Goal: Task Accomplishment & Management: Complete application form

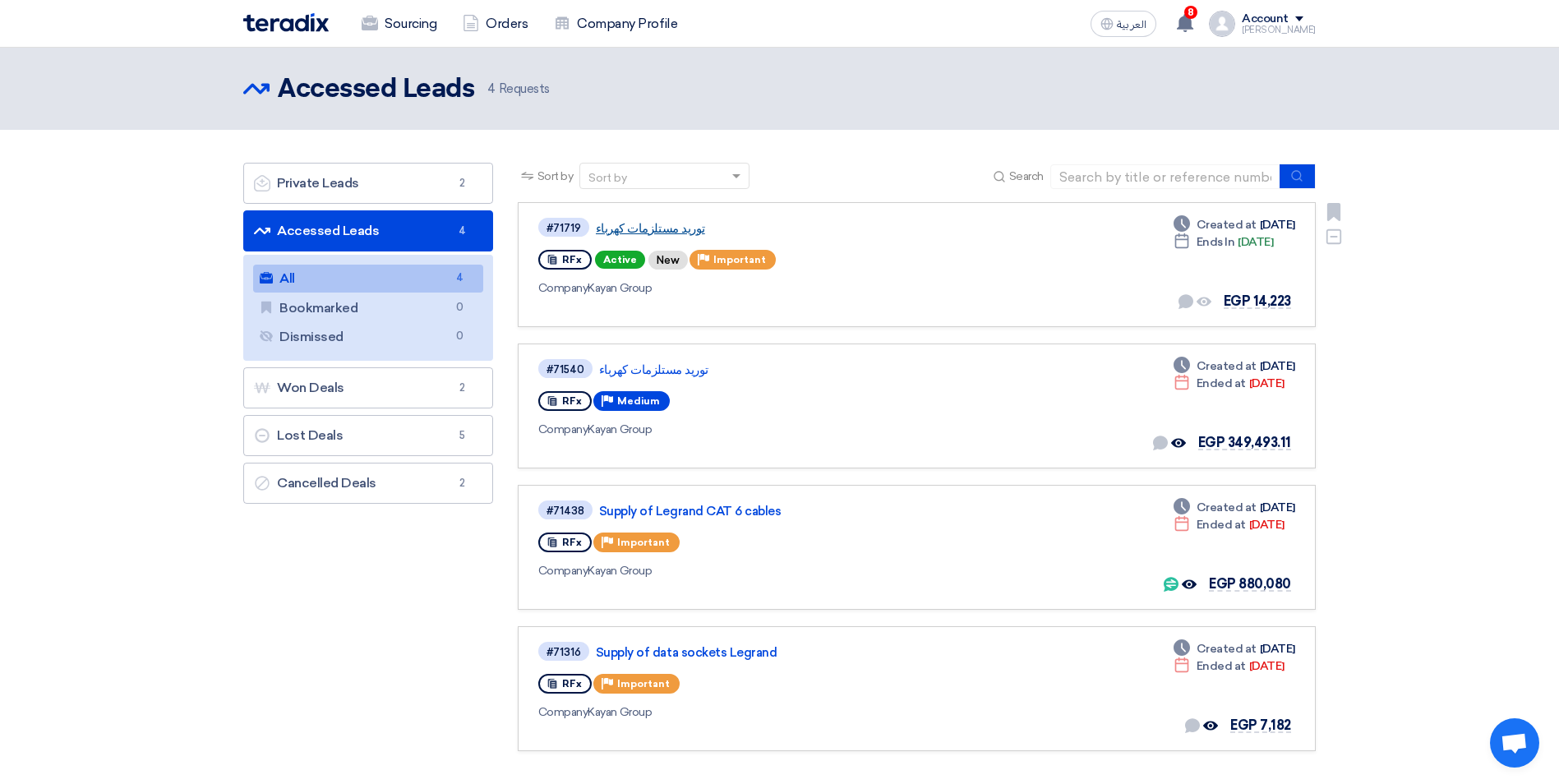
click at [636, 229] on link "توريد مستلزمات كهرباء" at bounding box center [801, 228] width 411 height 15
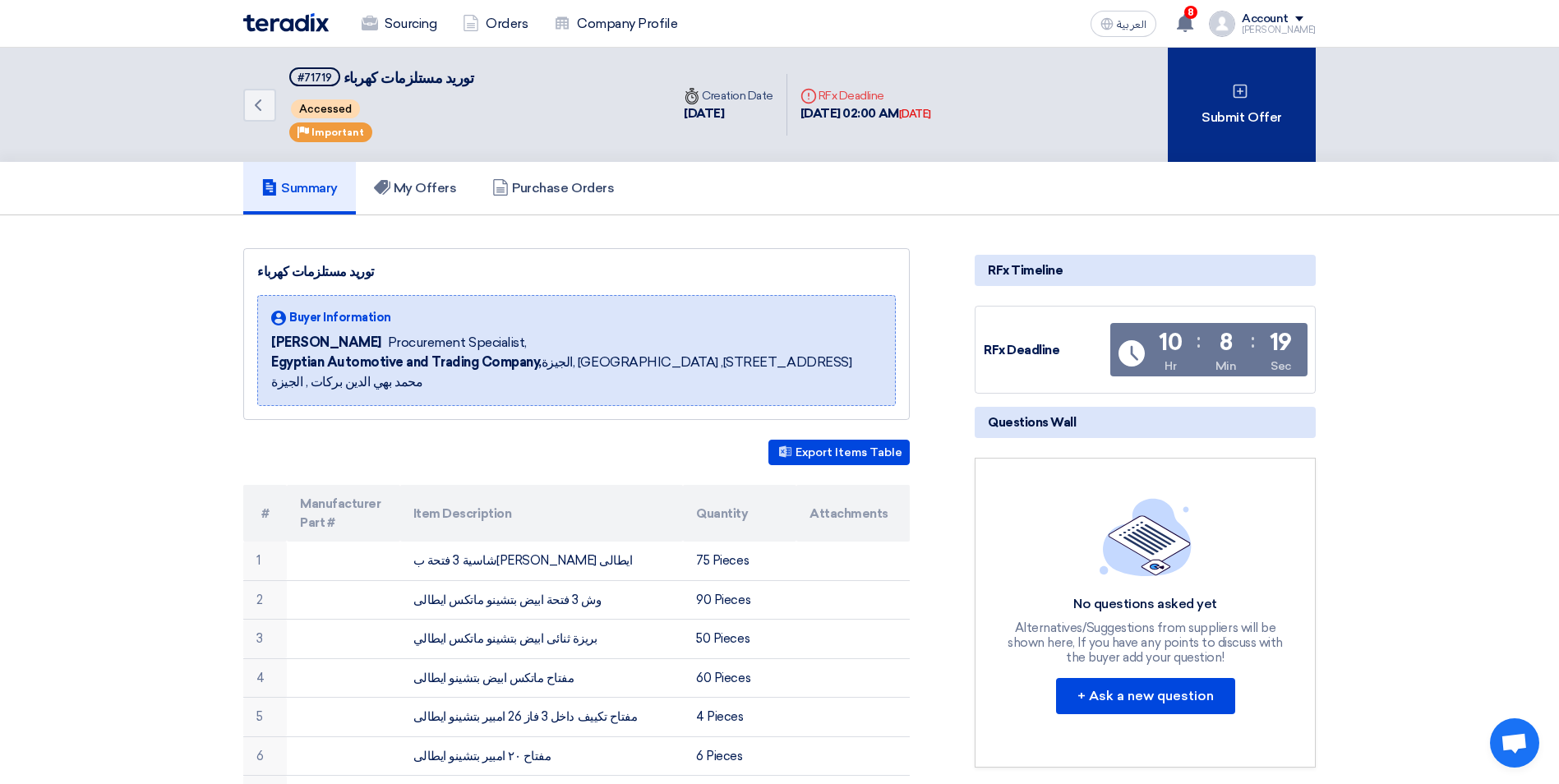
click at [1233, 86] on icon at bounding box center [1241, 91] width 17 height 17
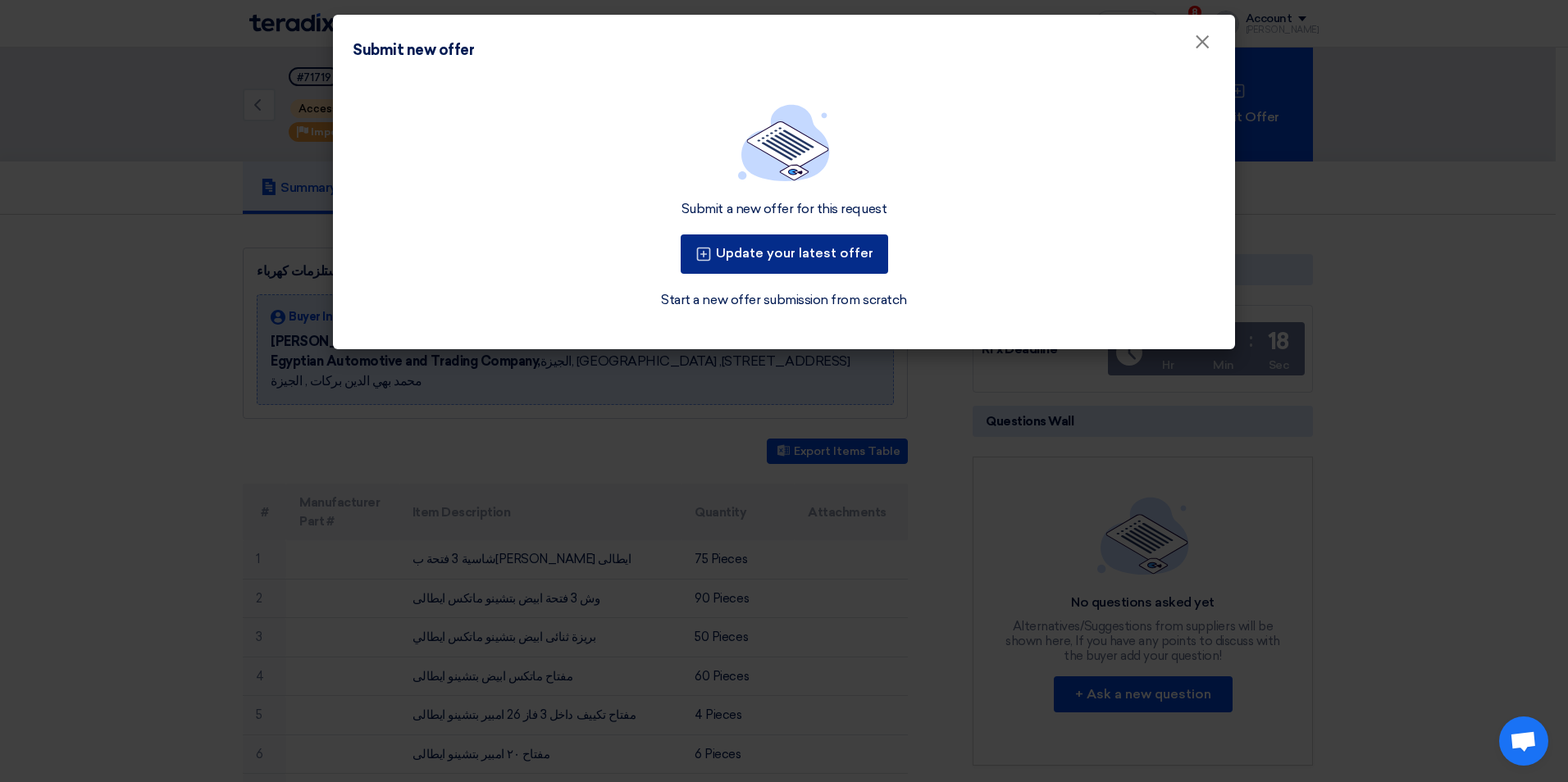
click at [801, 248] on button "Update your latest offer" at bounding box center [784, 253] width 207 height 39
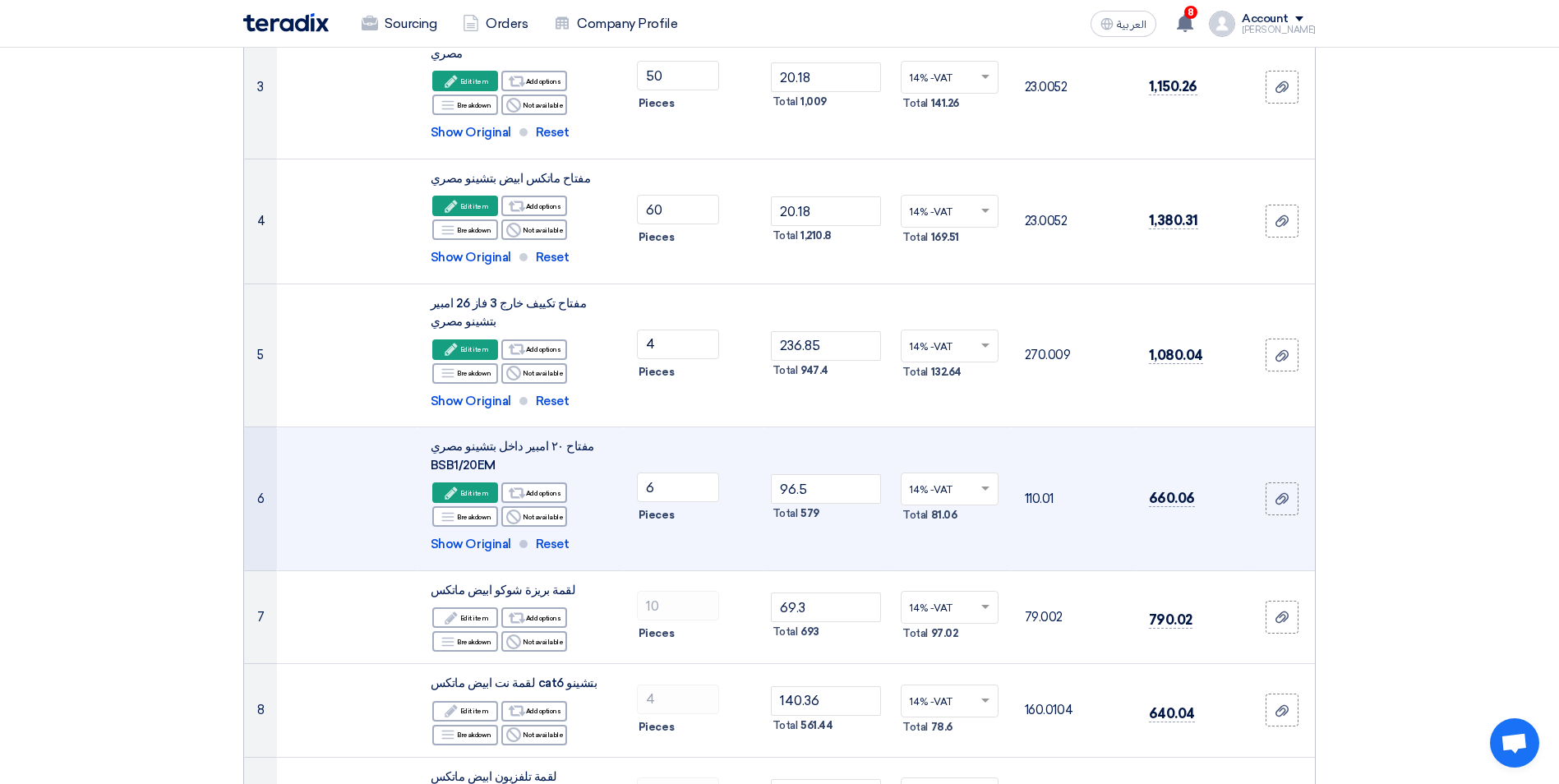
scroll to position [575, 0]
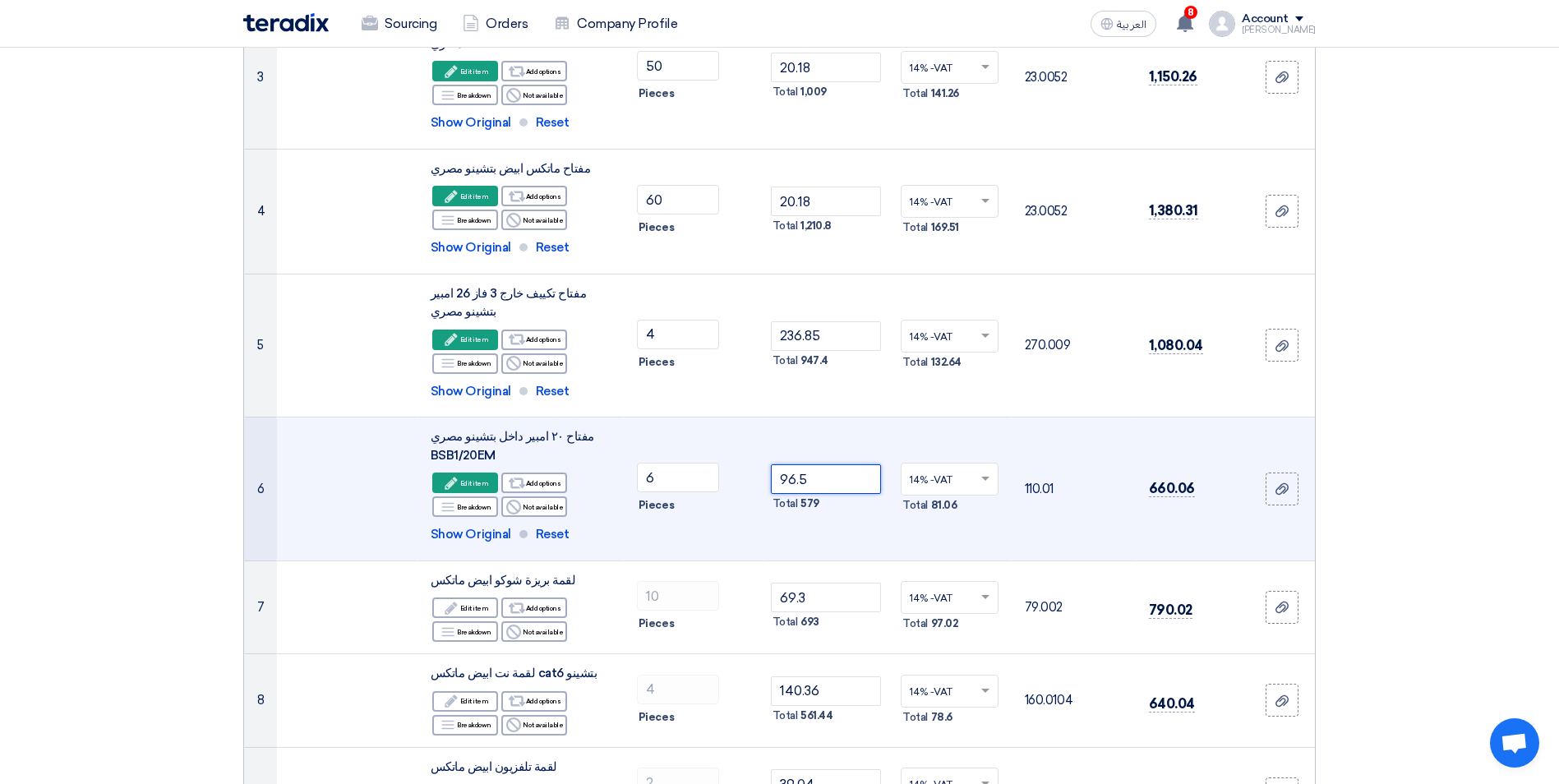
click at [840, 465] on input "96.5" at bounding box center [826, 479] width 111 height 29
click at [472, 473] on div "Edit Edit item" at bounding box center [465, 483] width 65 height 20
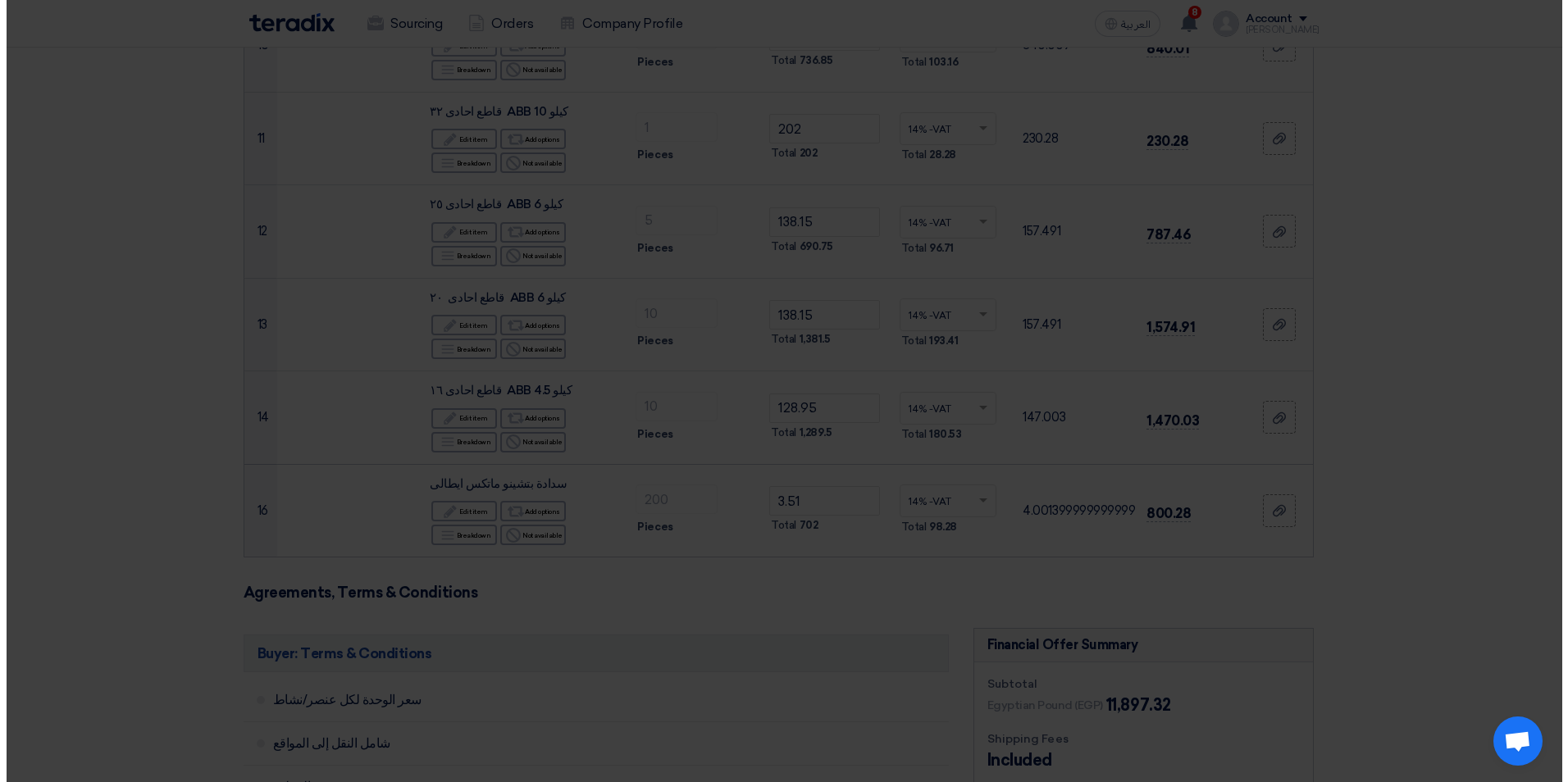
scroll to position [325, 0]
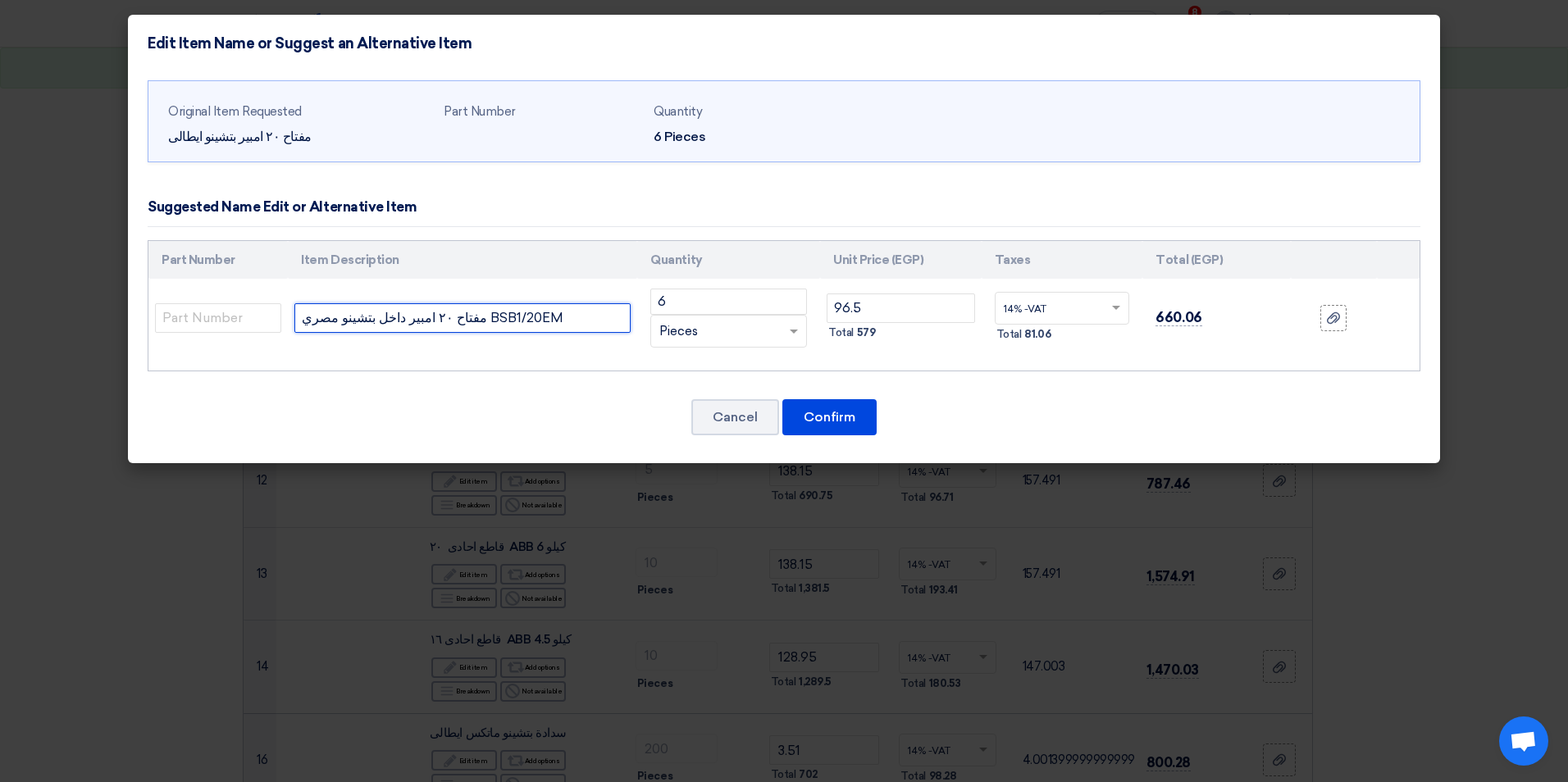
drag, startPoint x: 506, startPoint y: 332, endPoint x: 461, endPoint y: 331, distance: 45.0
click at [461, 331] on input "مفتاح ٢٠ امبير داخل بتشينو مصري BSB1/20EM" at bounding box center [463, 318] width 336 height 29
type input "مفتاح ٢٠ امبير داخل بتشينو مصري"
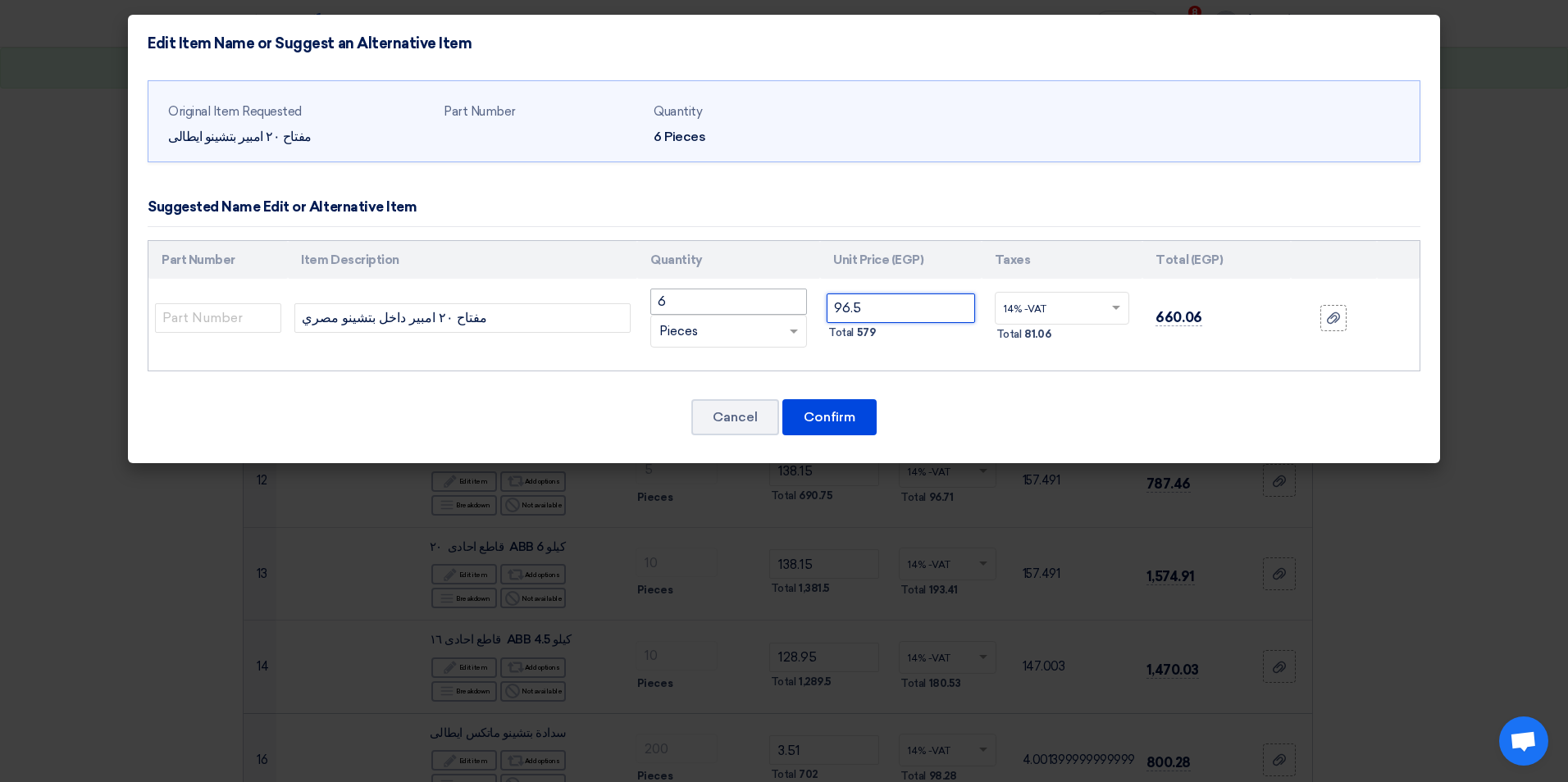
drag, startPoint x: 884, startPoint y: 305, endPoint x: 721, endPoint y: 313, distance: 163.2
click at [721, 313] on tr "مفتاح ٢٠ امبير داخل بتشينو مصري 6 RFQ_STEP1.ITEMS.2.TYPE_PLACEHOLDER" at bounding box center [784, 318] width 1271 height 79
type input "144.75"
click at [845, 426] on button "Confirm" at bounding box center [829, 417] width 95 height 36
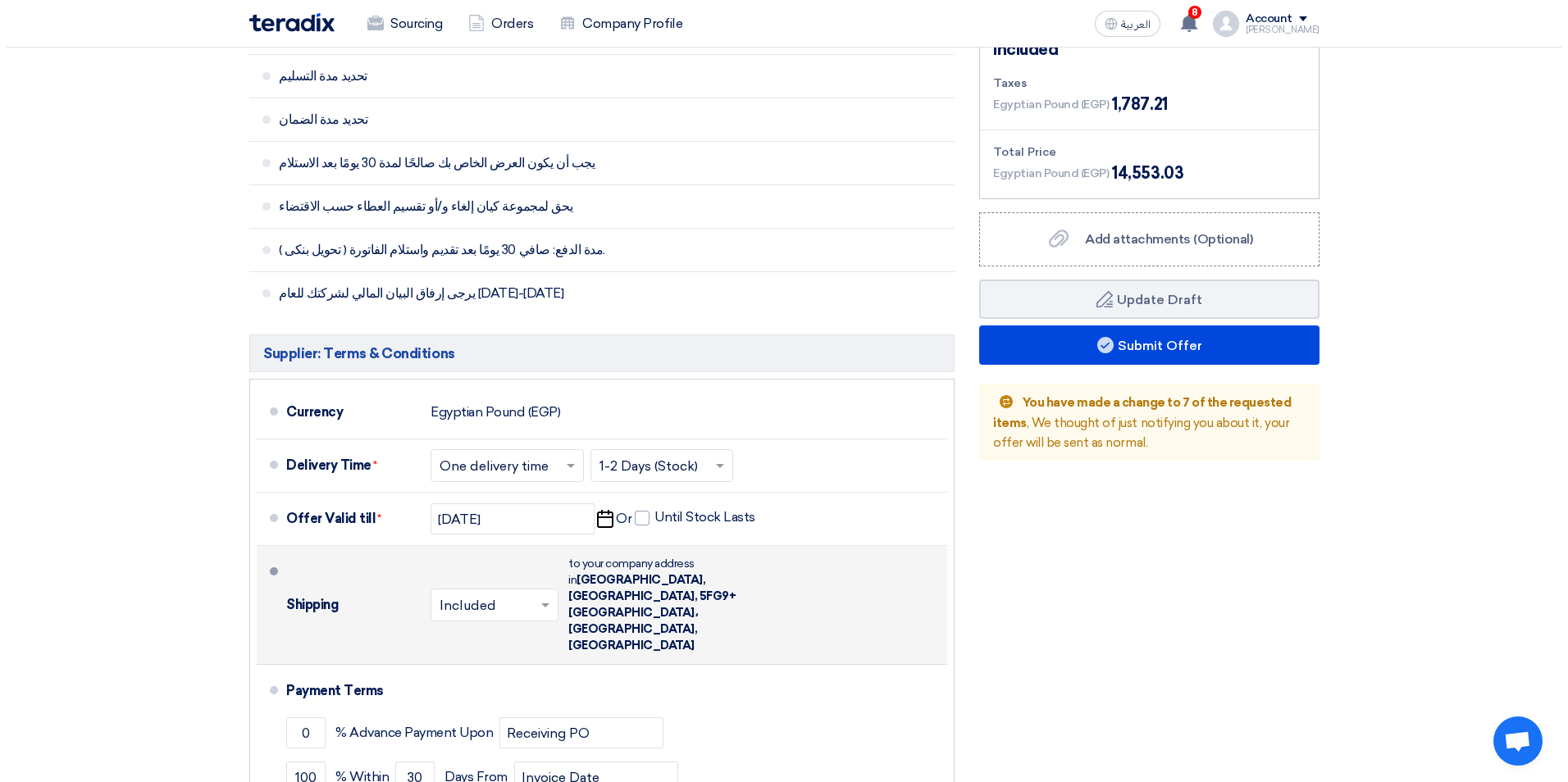
scroll to position [2238, 0]
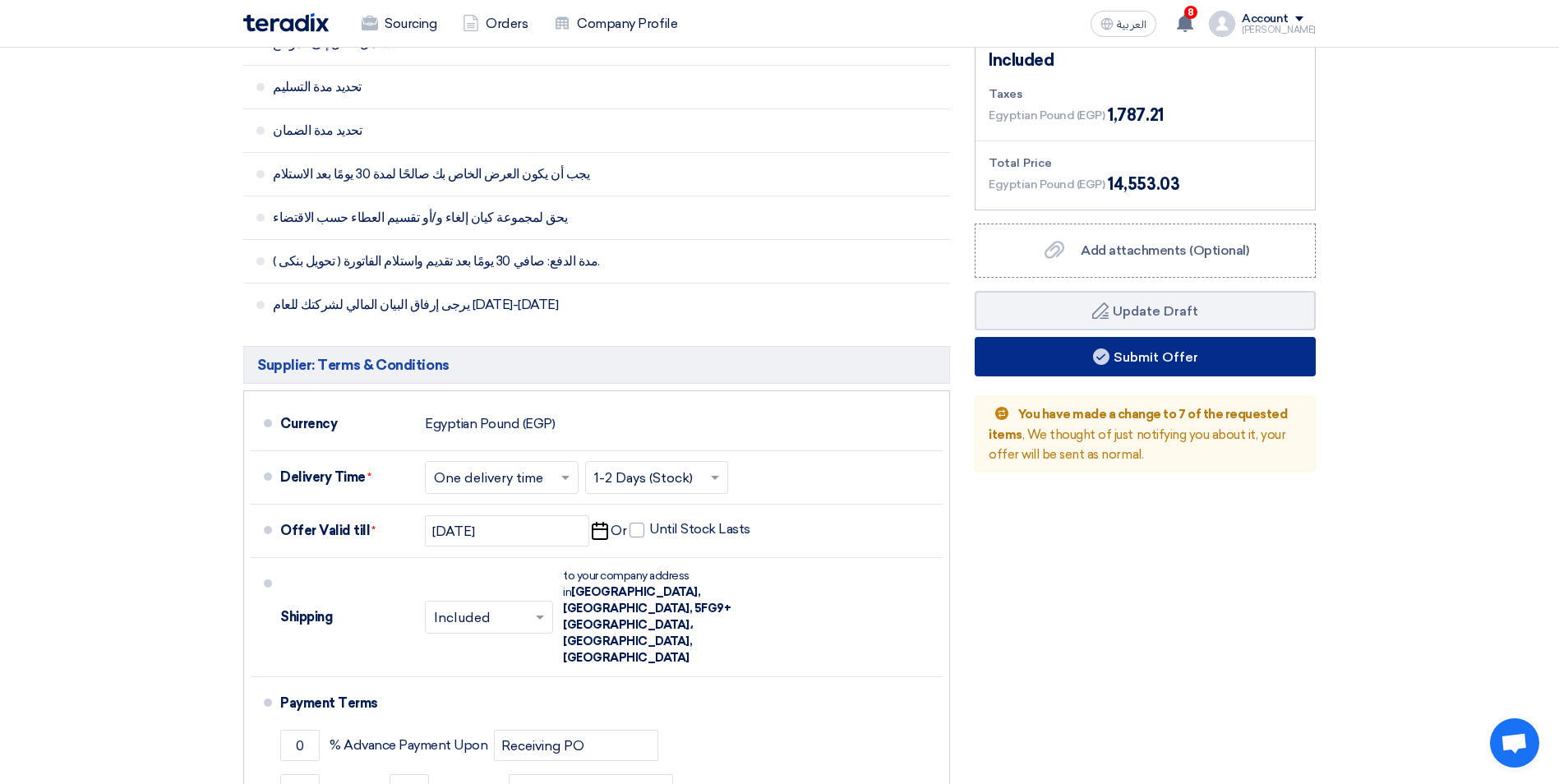
click at [1157, 337] on button "Submit Offer" at bounding box center [1145, 356] width 341 height 40
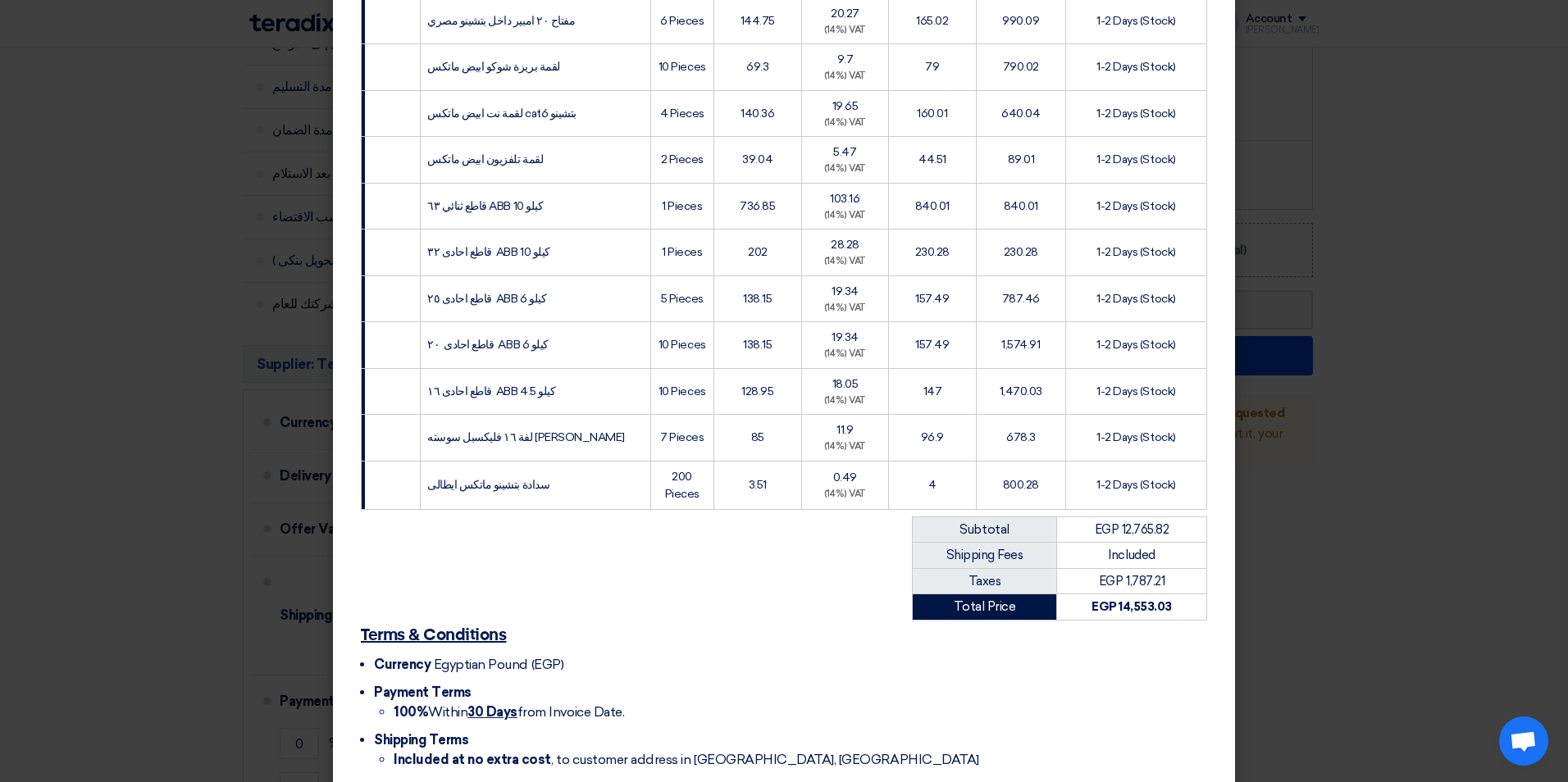
scroll to position [655, 0]
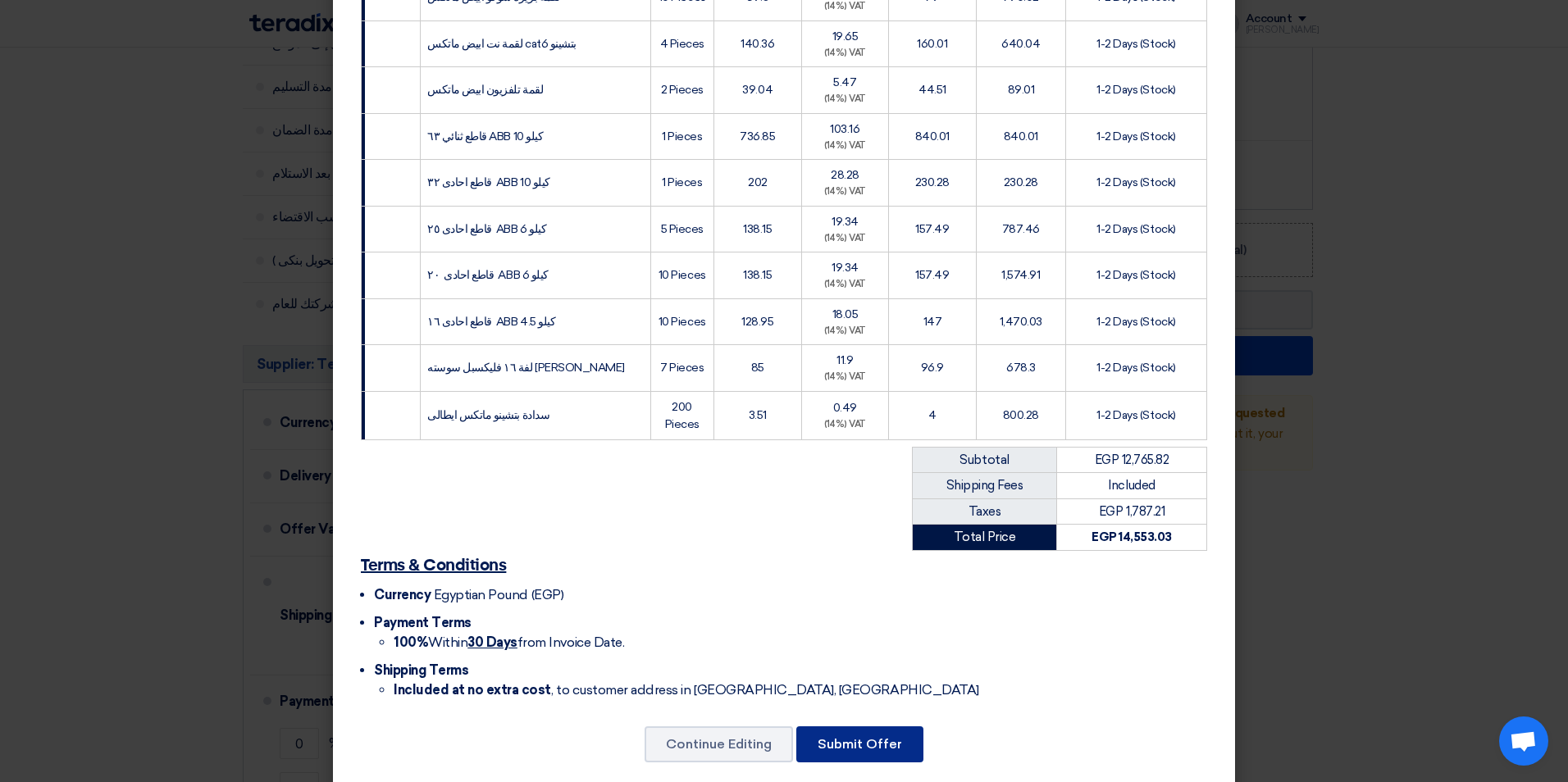
click at [893, 743] on button "Submit Offer" at bounding box center [859, 743] width 127 height 36
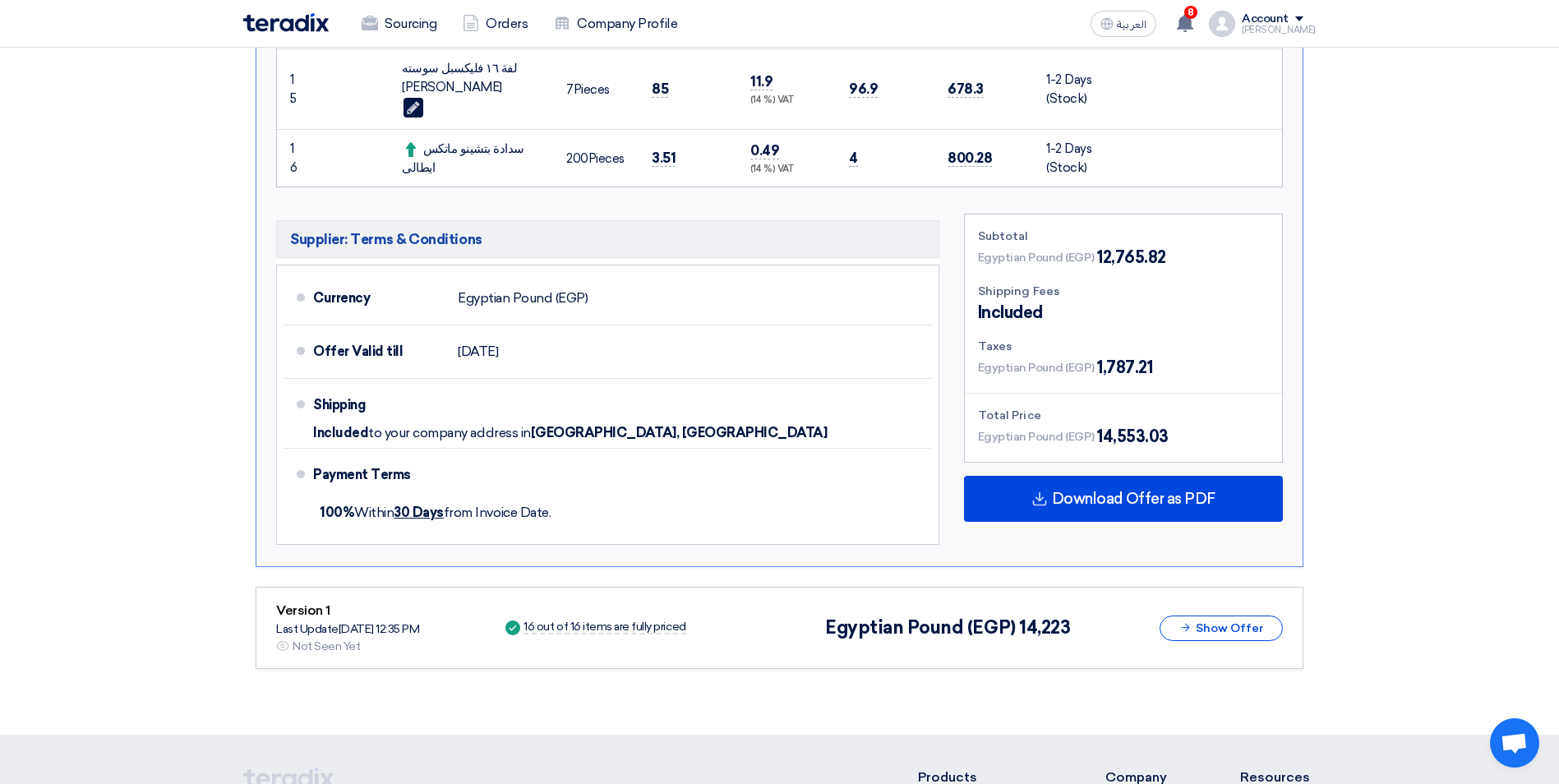
scroll to position [1725, 0]
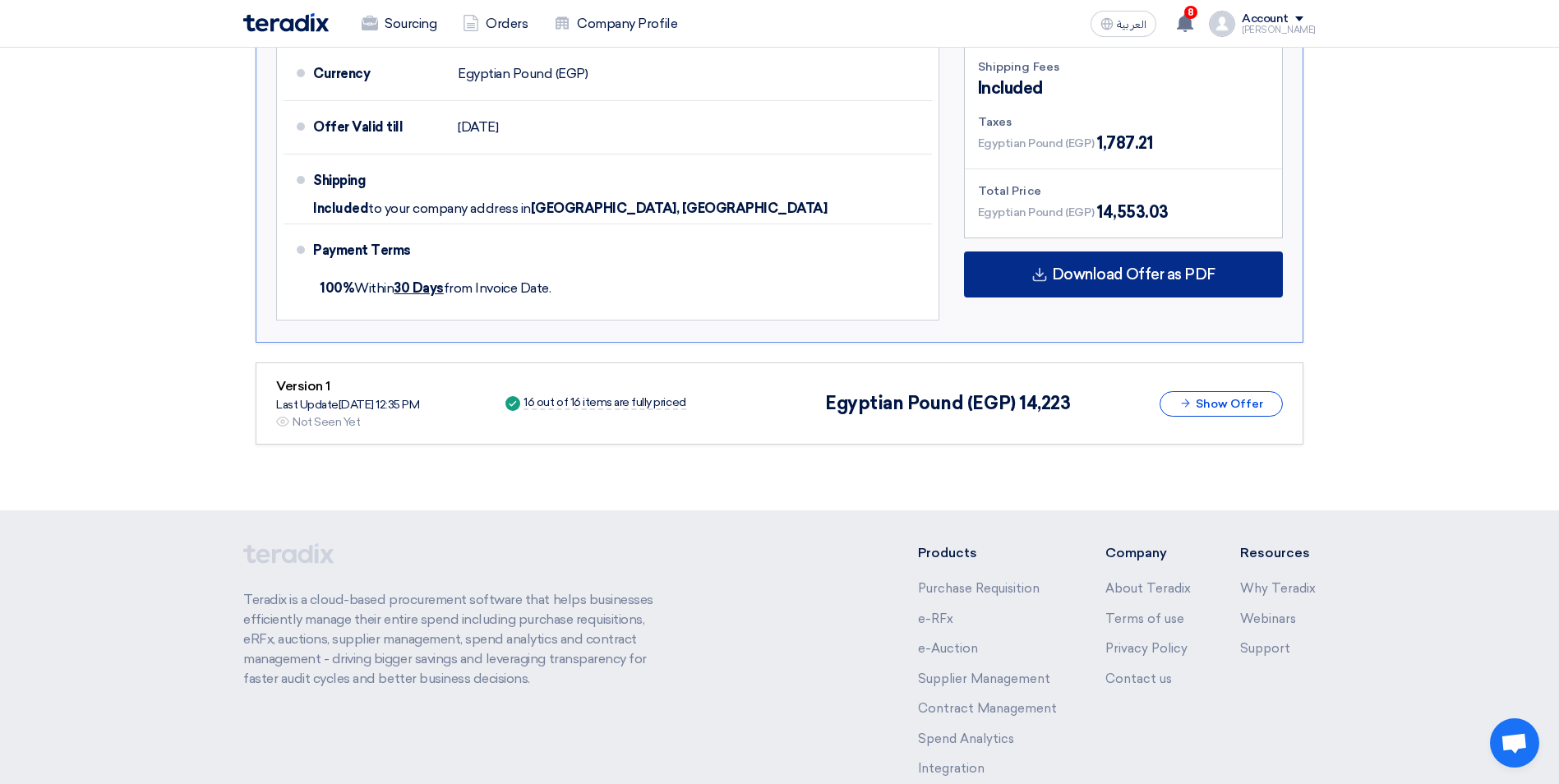
click at [1133, 267] on span "Download Offer as PDF" at bounding box center [1134, 274] width 164 height 15
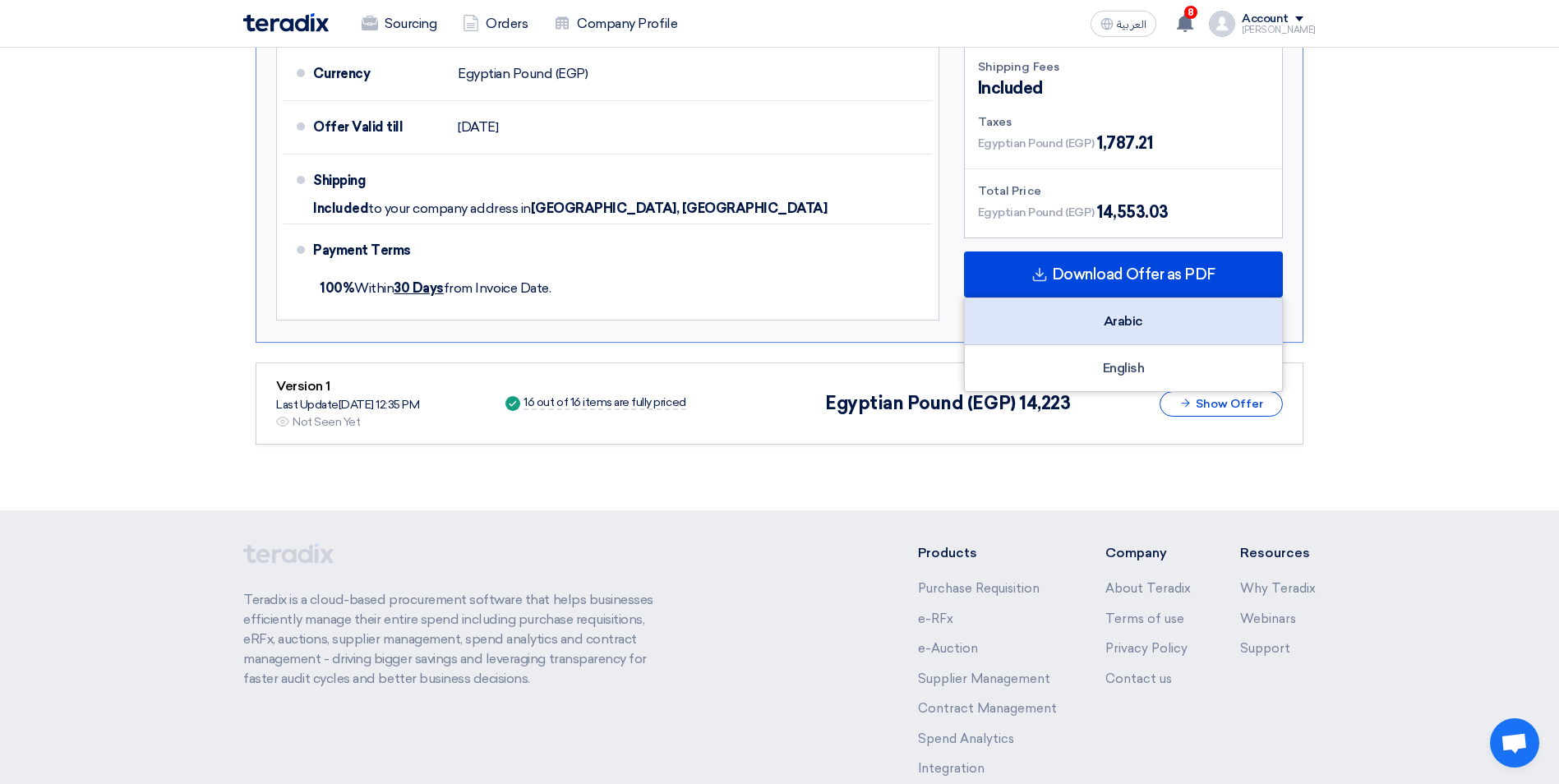
click at [1140, 298] on div "Arabic" at bounding box center [1123, 321] width 318 height 47
